Goal: Transaction & Acquisition: Download file/media

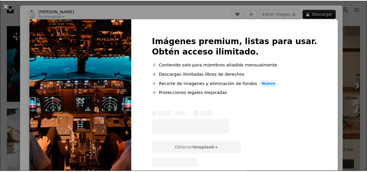
scroll to position [48, 0]
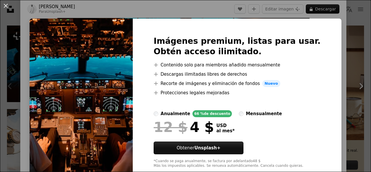
click at [339, 56] on div "An X shape Imágenes premium, listas para usar. Obtén acceso ilimitado. A plus s…" at bounding box center [185, 86] width 371 height 172
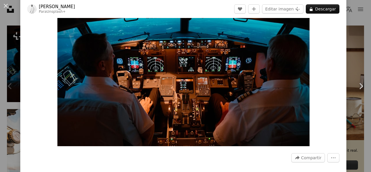
click at [347, 50] on div "An X shape Chevron left Chevron right [PERSON_NAME] Para Unsplash+ A heart A pl…" at bounding box center [185, 86] width 371 height 172
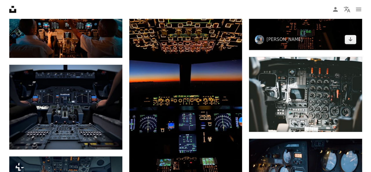
scroll to position [445, 0]
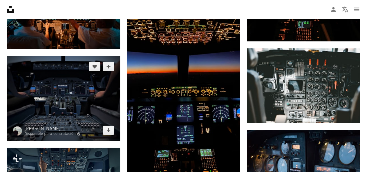
click at [37, 101] on img at bounding box center [63, 98] width 113 height 85
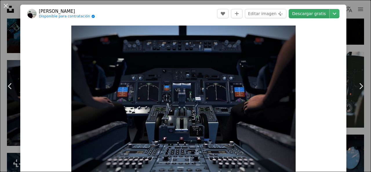
click at [306, 17] on link "Descargar gratis" at bounding box center [309, 13] width 41 height 9
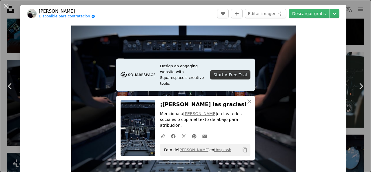
click at [353, 55] on div "An X shape Chevron left Chevron right Design an engaging website with Squarespa…" at bounding box center [185, 86] width 371 height 172
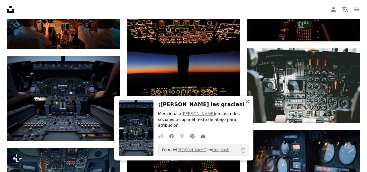
click at [247, 105] on icon "An X shape" at bounding box center [247, 101] width 7 height 7
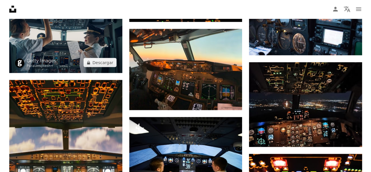
scroll to position [599, 0]
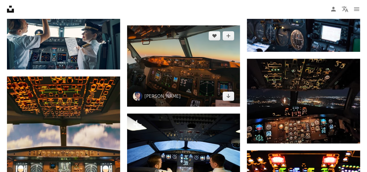
click at [174, 63] on img at bounding box center [183, 66] width 113 height 81
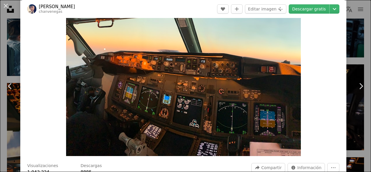
scroll to position [38, 0]
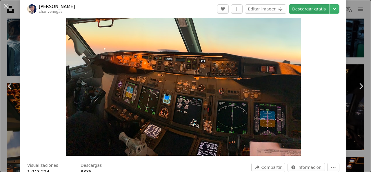
click at [308, 7] on link "Descargar gratis" at bounding box center [309, 8] width 41 height 9
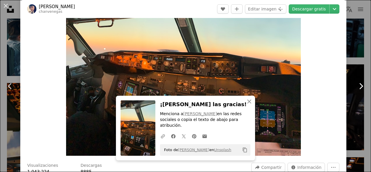
click at [355, 65] on link "Chevron right" at bounding box center [361, 86] width 20 height 56
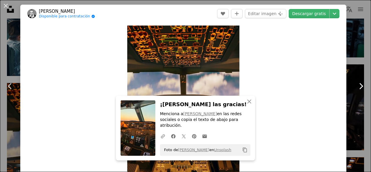
click at [355, 67] on link "Chevron right" at bounding box center [361, 86] width 20 height 56
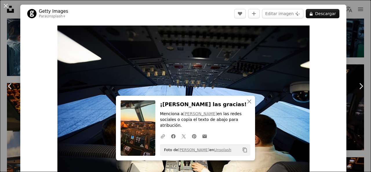
click at [349, 19] on div "An X shape Chevron left Chevron right An X shape Cerrar ¡Dale las gracias! Menc…" at bounding box center [185, 86] width 371 height 172
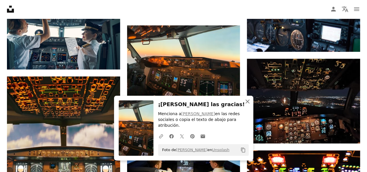
click at [250, 105] on icon "An X shape" at bounding box center [247, 101] width 7 height 7
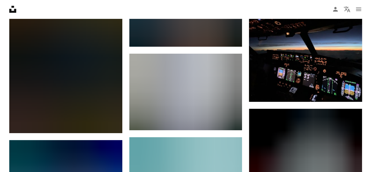
scroll to position [1070, 0]
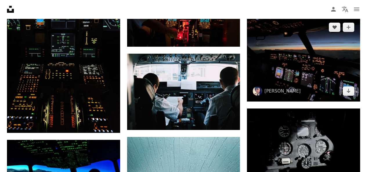
click at [330, 63] on img at bounding box center [303, 59] width 113 height 85
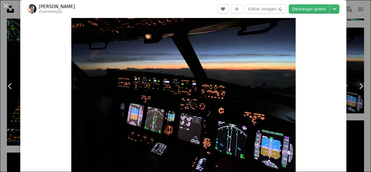
scroll to position [15, 0]
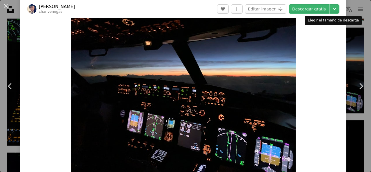
click at [345, 20] on div "Elegir el tamaño de descarga" at bounding box center [333, 20] width 57 height 9
click at [357, 74] on link "Chevron right" at bounding box center [361, 86] width 20 height 56
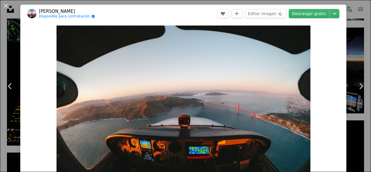
click at [6, 6] on button "An X shape" at bounding box center [5, 5] width 7 height 7
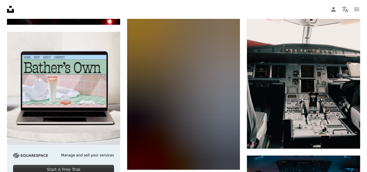
scroll to position [1447, 0]
